Goal: Information Seeking & Learning: Check status

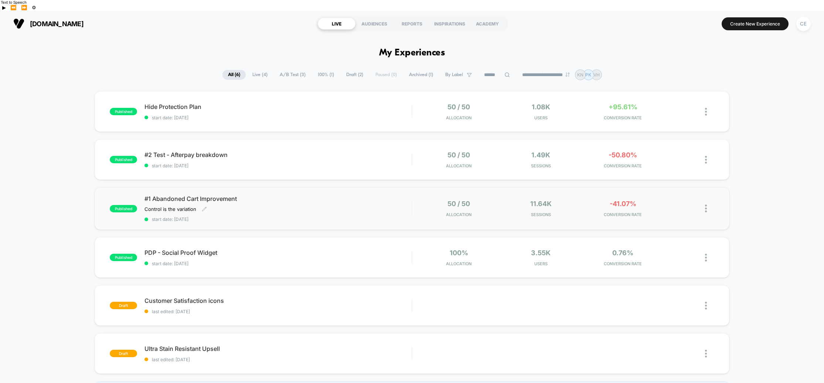
click at [339, 195] on div "#1 Abandoned Cart Improvement Control is the variation Click to edit experience…" at bounding box center [277, 208] width 267 height 27
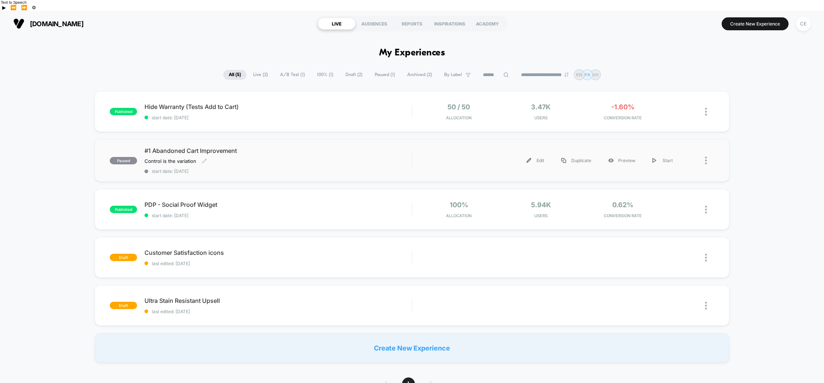
click at [258, 147] on span "#1 Abandoned Cart Improvement" at bounding box center [277, 150] width 267 height 7
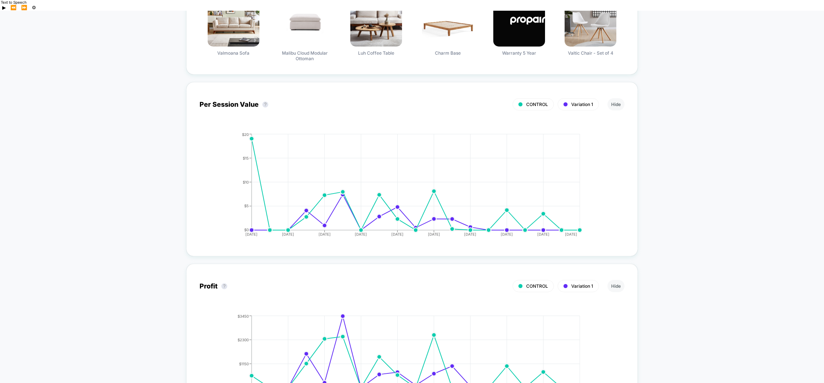
scroll to position [626, 0]
